Goal: Task Accomplishment & Management: Use online tool/utility

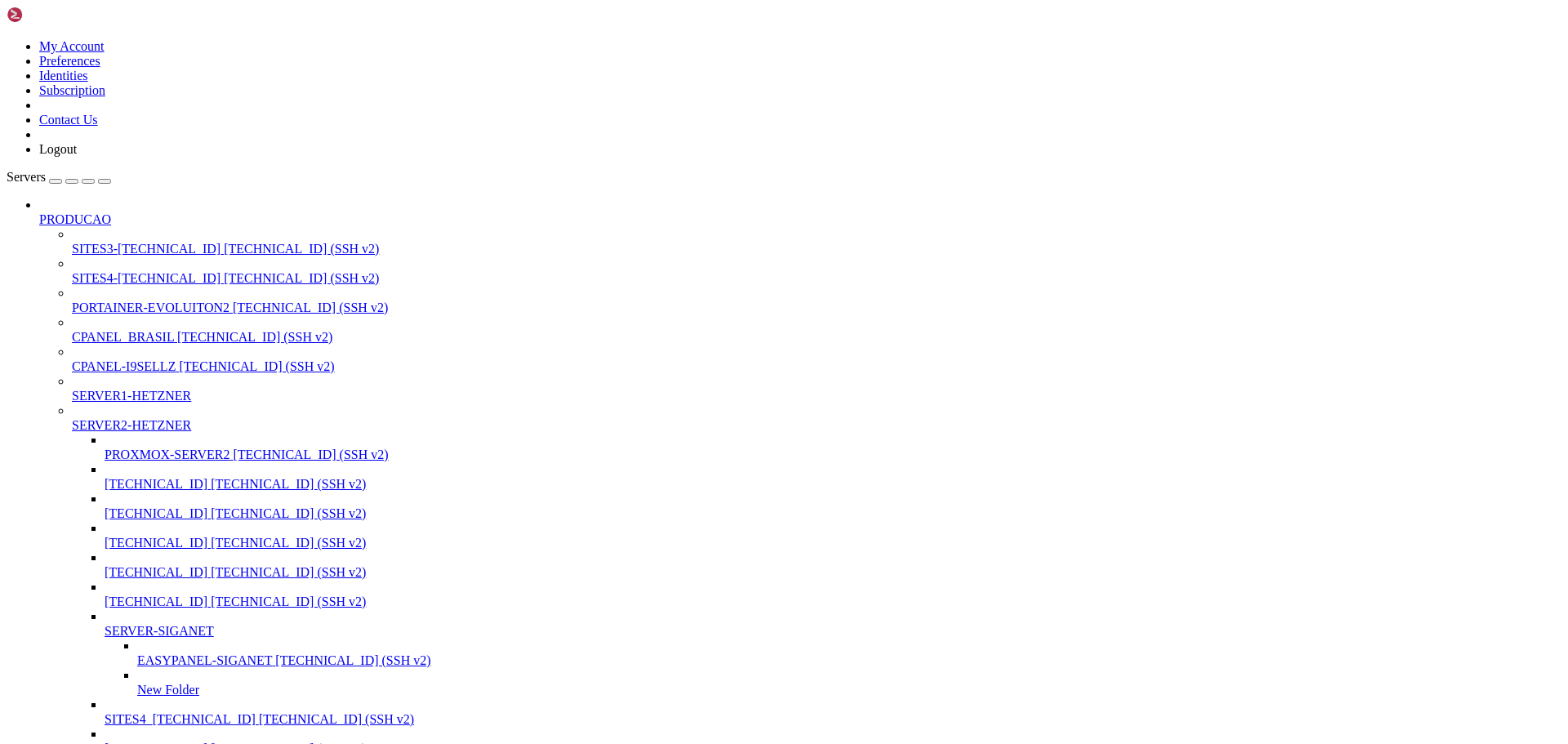
click at [89, 181] on div "button" at bounding box center [89, 181] width 0 height 0
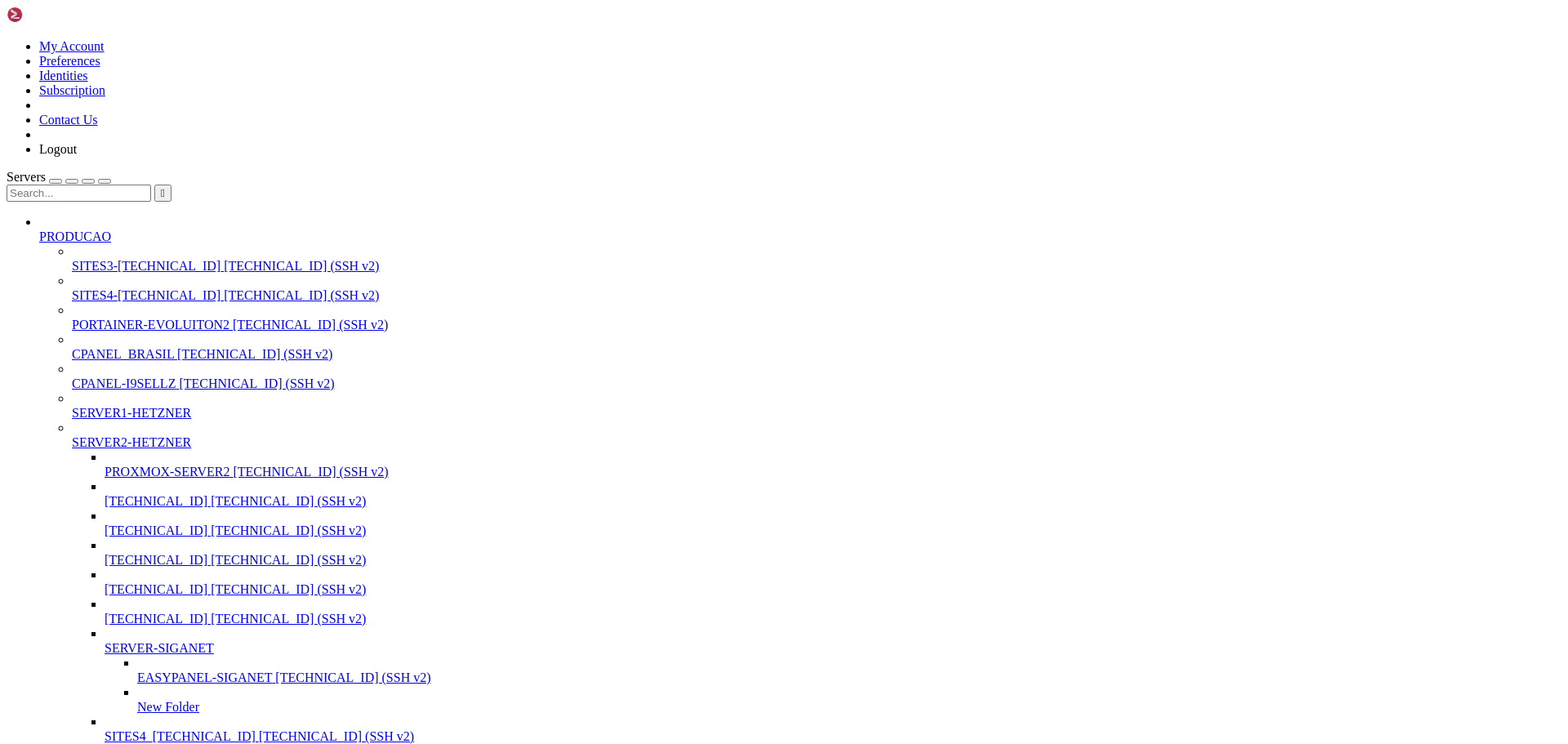
click at [119, 185] on input "text" at bounding box center [79, 193] width 145 height 17
type input "253"
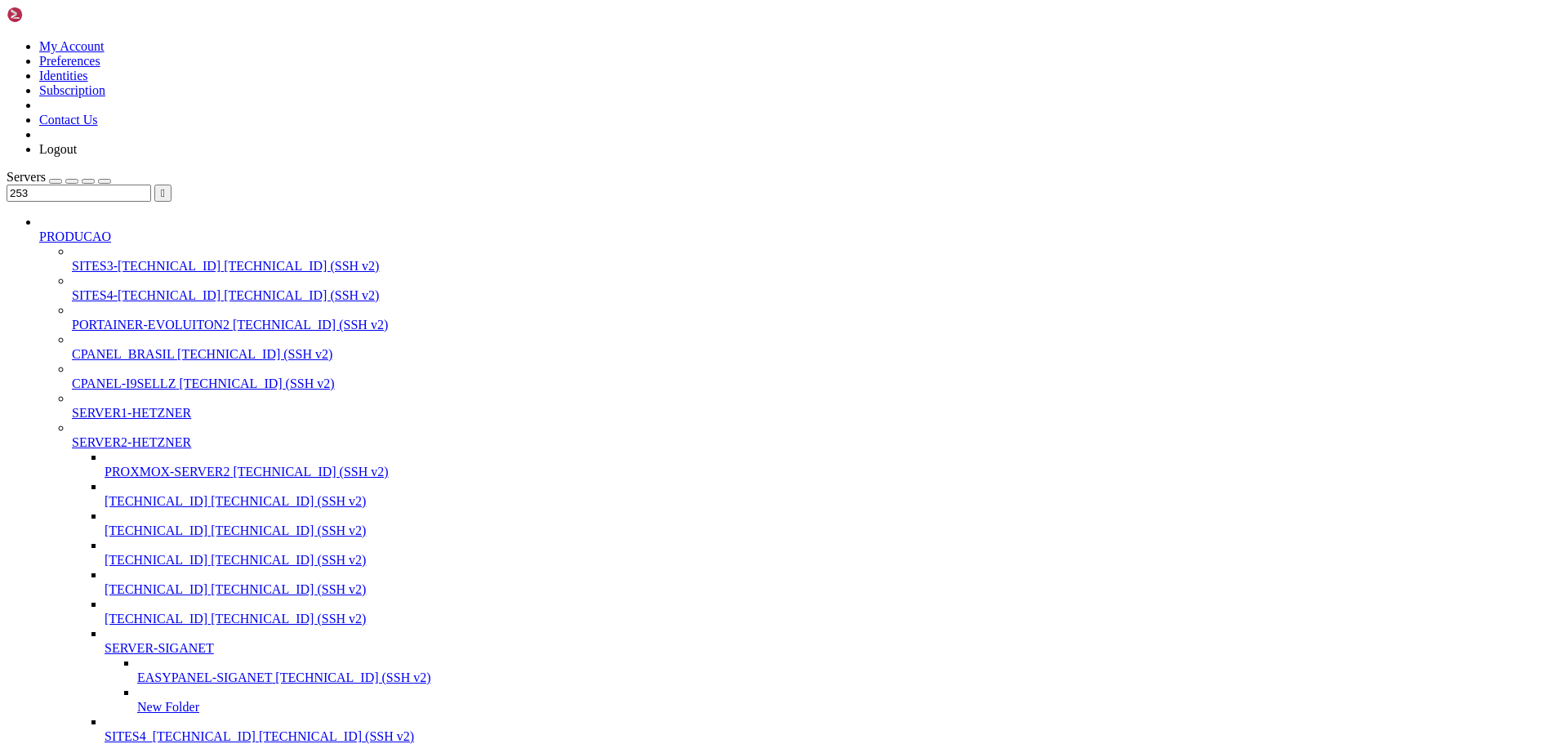
click at [165, 187] on span "" at bounding box center [163, 192] width 4 height 12
click at [126, 259] on span "SITES3-[TECHNICAL_ID]" at bounding box center [146, 266] width 149 height 14
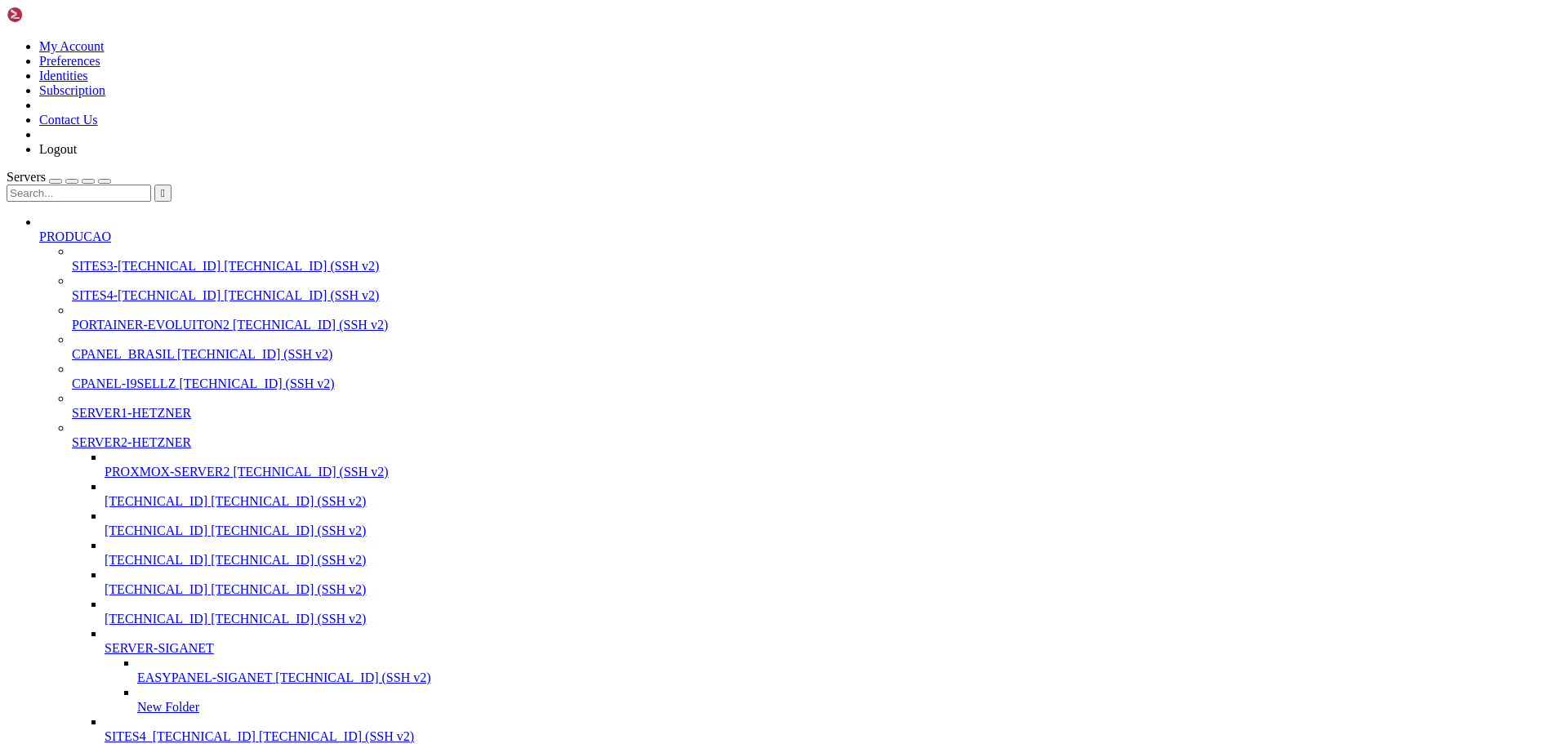
scroll to position [0, 0]
drag, startPoint x: 352, startPoint y: 2503, endPoint x: 360, endPoint y: 2515, distance: 14.4
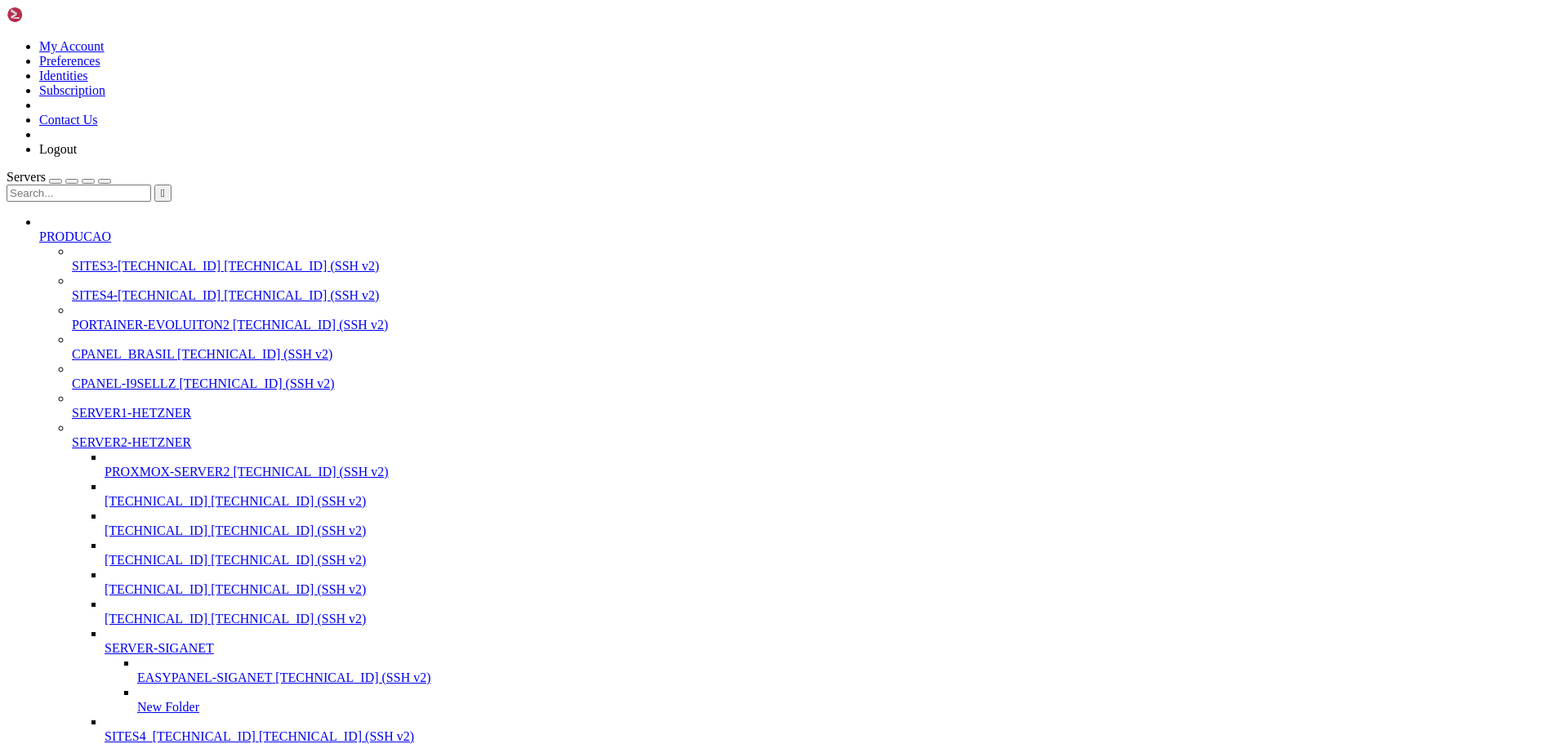
scroll to position [111, 0]
